Goal: Information Seeking & Learning: Understand process/instructions

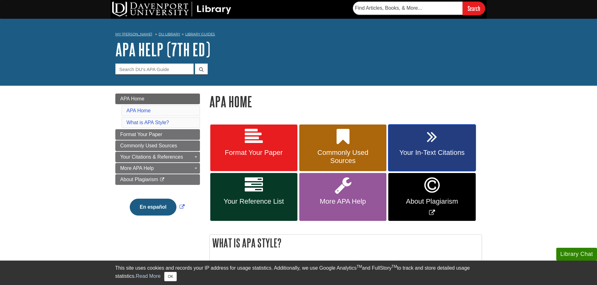
click at [428, 147] on link "Your In-Text Citations" at bounding box center [431, 148] width 87 height 47
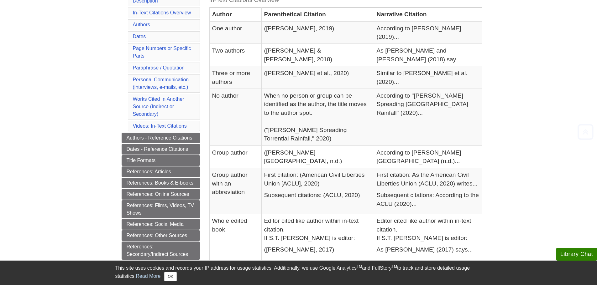
scroll to position [157, 0]
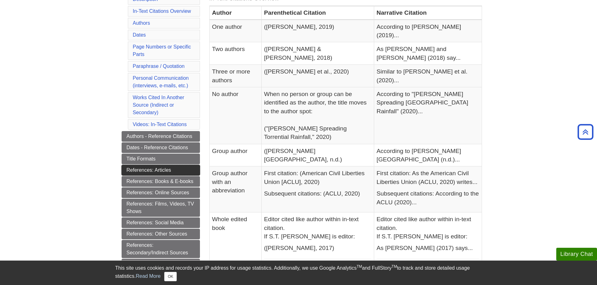
click at [181, 169] on link "References: Articles" at bounding box center [161, 170] width 78 height 11
